Goal: Information Seeking & Learning: Find specific page/section

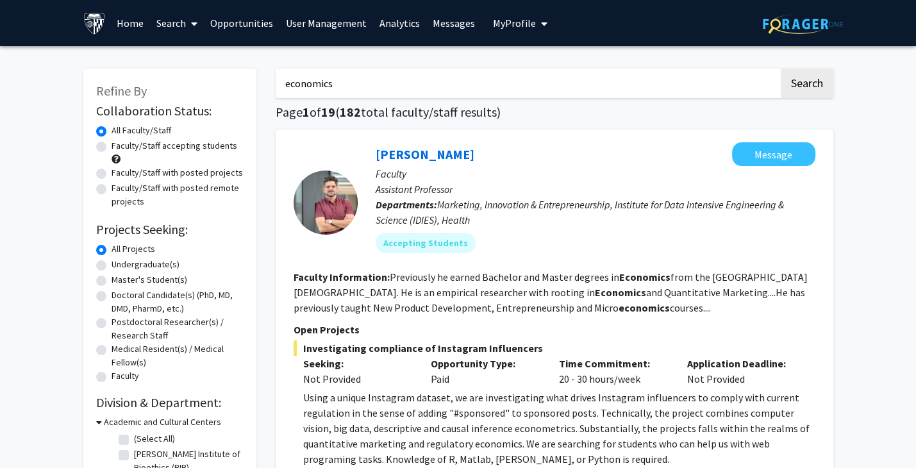
drag, startPoint x: 0, startPoint y: 0, endPoint x: 133, endPoint y: 72, distance: 151.2
click at [817, 78] on button "Search" at bounding box center [807, 83] width 53 height 29
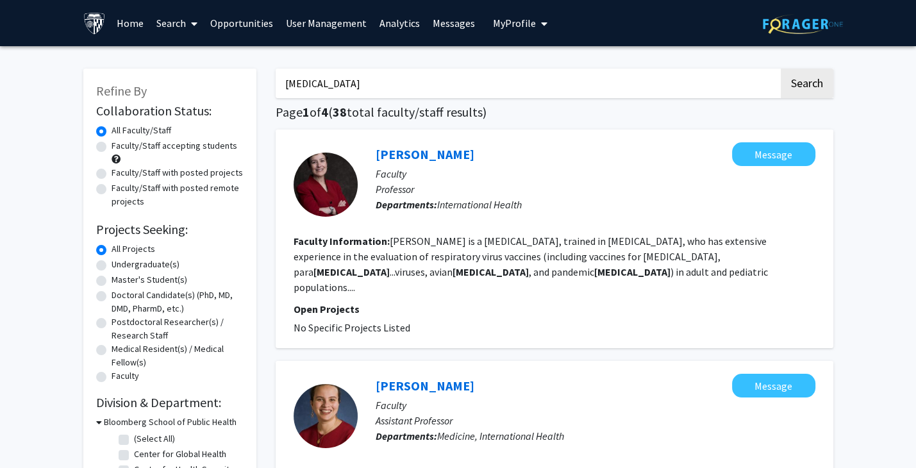
drag, startPoint x: 349, startPoint y: 83, endPoint x: 137, endPoint y: 73, distance: 212.4
paste input "epithelium"
click at [800, 83] on button "Search" at bounding box center [807, 83] width 53 height 29
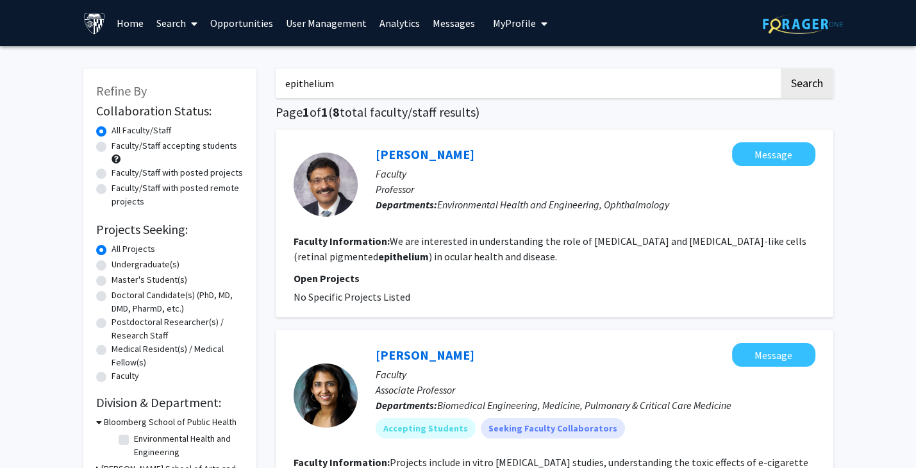
click at [281, 87] on input "epithelium" at bounding box center [527, 83] width 503 height 29
type input "lung epithelium"
click at [781, 69] on button "Search" at bounding box center [807, 83] width 53 height 29
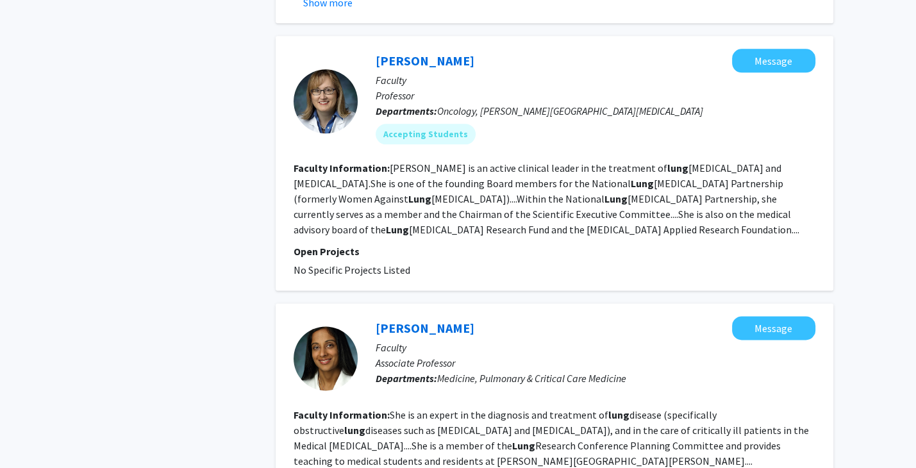
scroll to position [1538, 0]
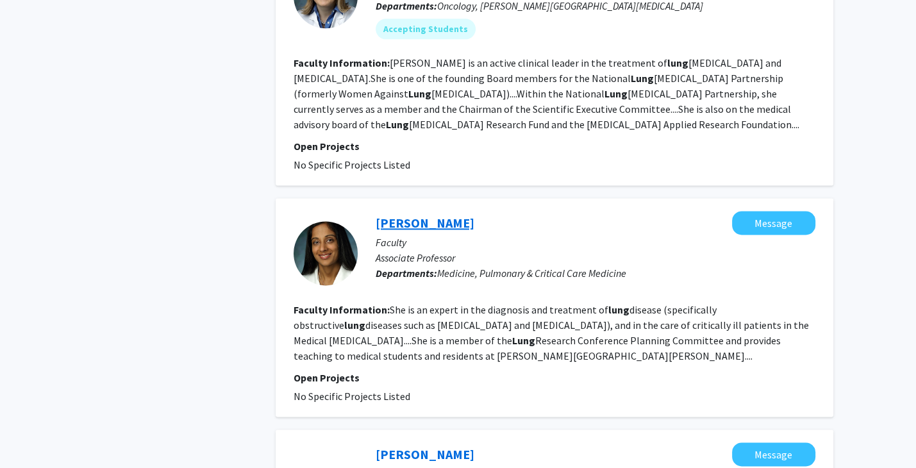
click at [438, 215] on link "[PERSON_NAME]" at bounding box center [425, 223] width 99 height 16
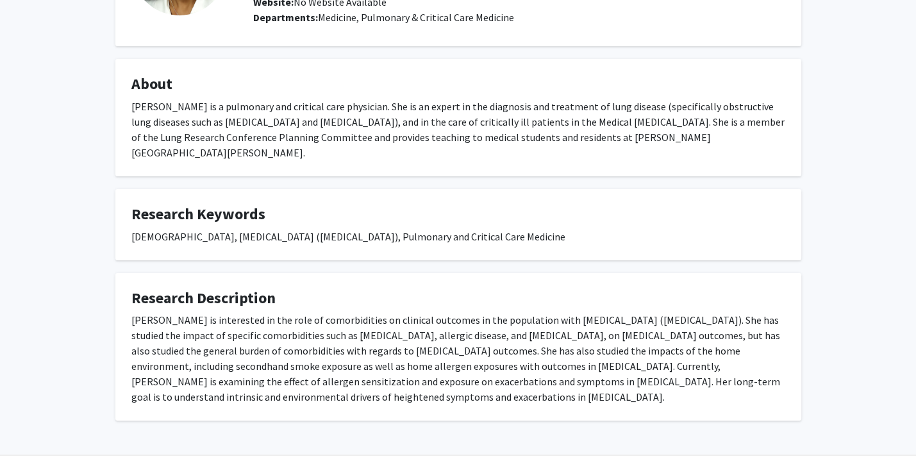
scroll to position [154, 0]
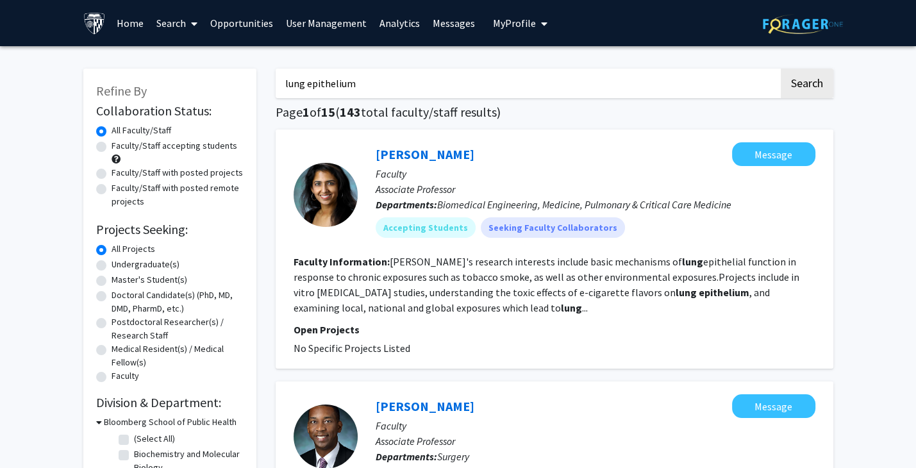
drag, startPoint x: 372, startPoint y: 81, endPoint x: 123, endPoint y: 85, distance: 248.7
type input "economics"
click at [781, 69] on button "Search" at bounding box center [807, 83] width 53 height 29
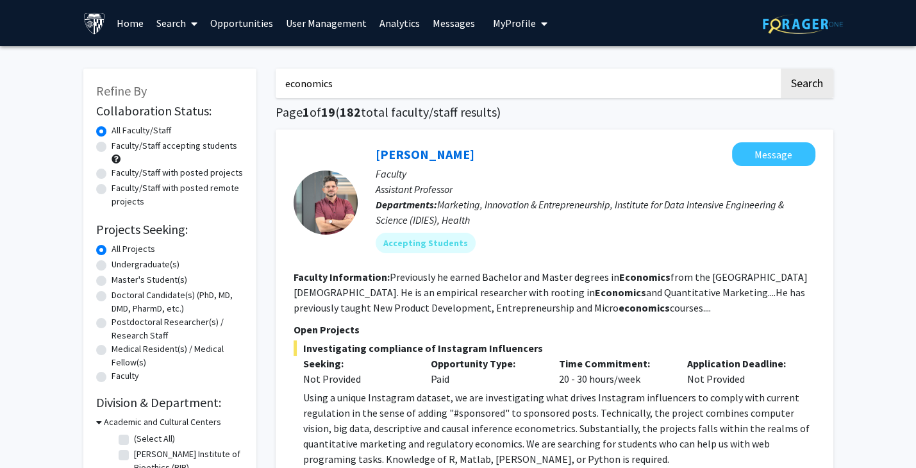
click at [112, 144] on label "Faculty/Staff accepting students" at bounding box center [175, 145] width 126 height 13
click at [112, 144] on input "Faculty/Staff accepting students" at bounding box center [116, 143] width 8 height 8
radio input "true"
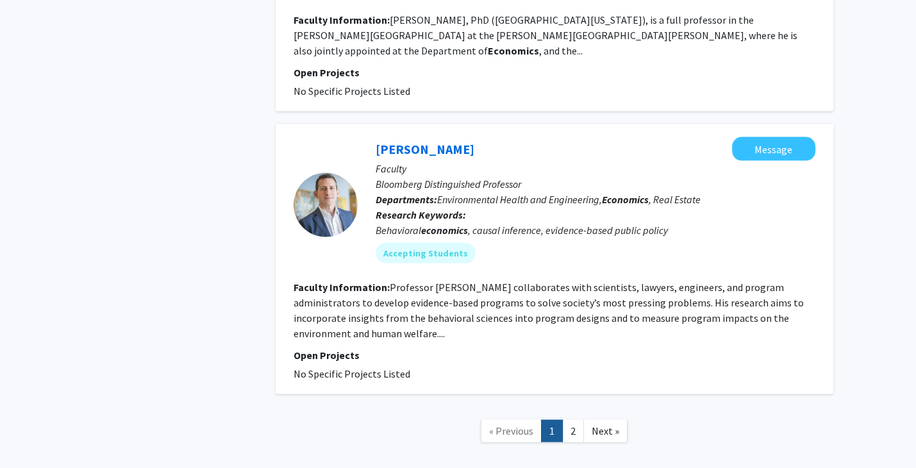
scroll to position [2343, 0]
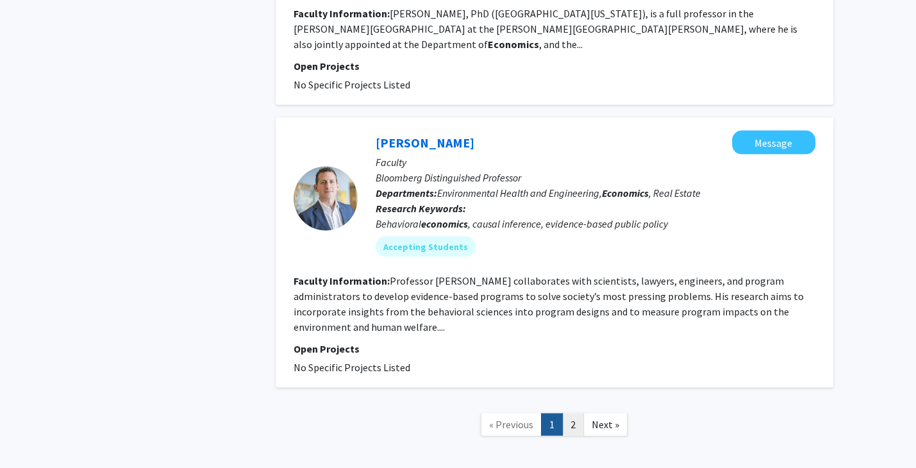
click at [576, 413] on link "2" at bounding box center [573, 424] width 22 height 22
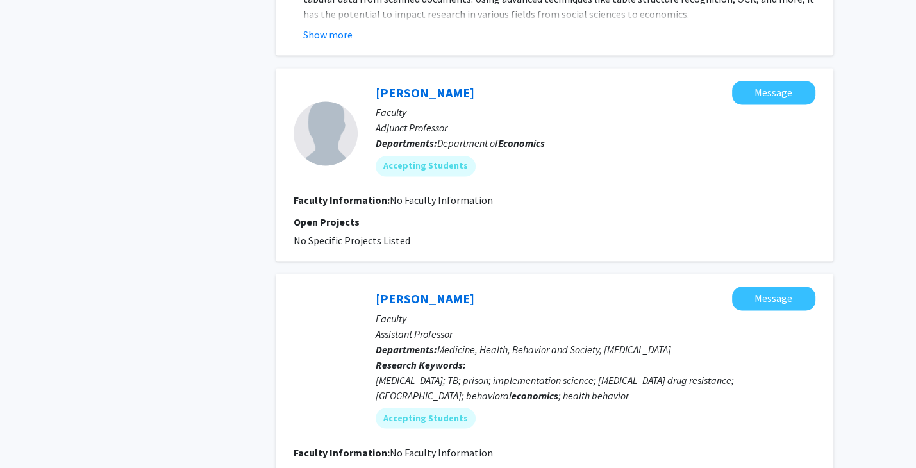
scroll to position [1987, 0]
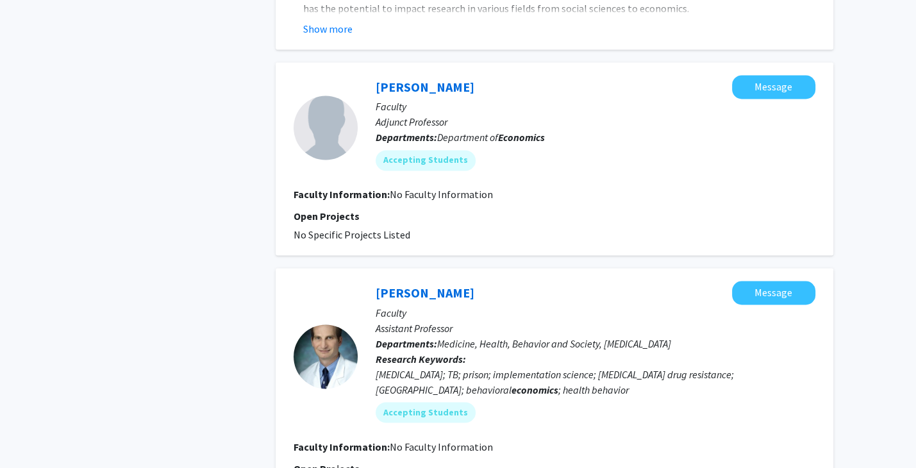
drag, startPoint x: 370, startPoint y: 26, endPoint x: 478, endPoint y: 25, distance: 107.0
click at [478, 75] on div "[PERSON_NAME] Message Faculty Adjunct Professor Departments: Department of Econ…" at bounding box center [587, 127] width 458 height 105
copy link "[PERSON_NAME]"
